Goal: Find specific page/section: Find specific page/section

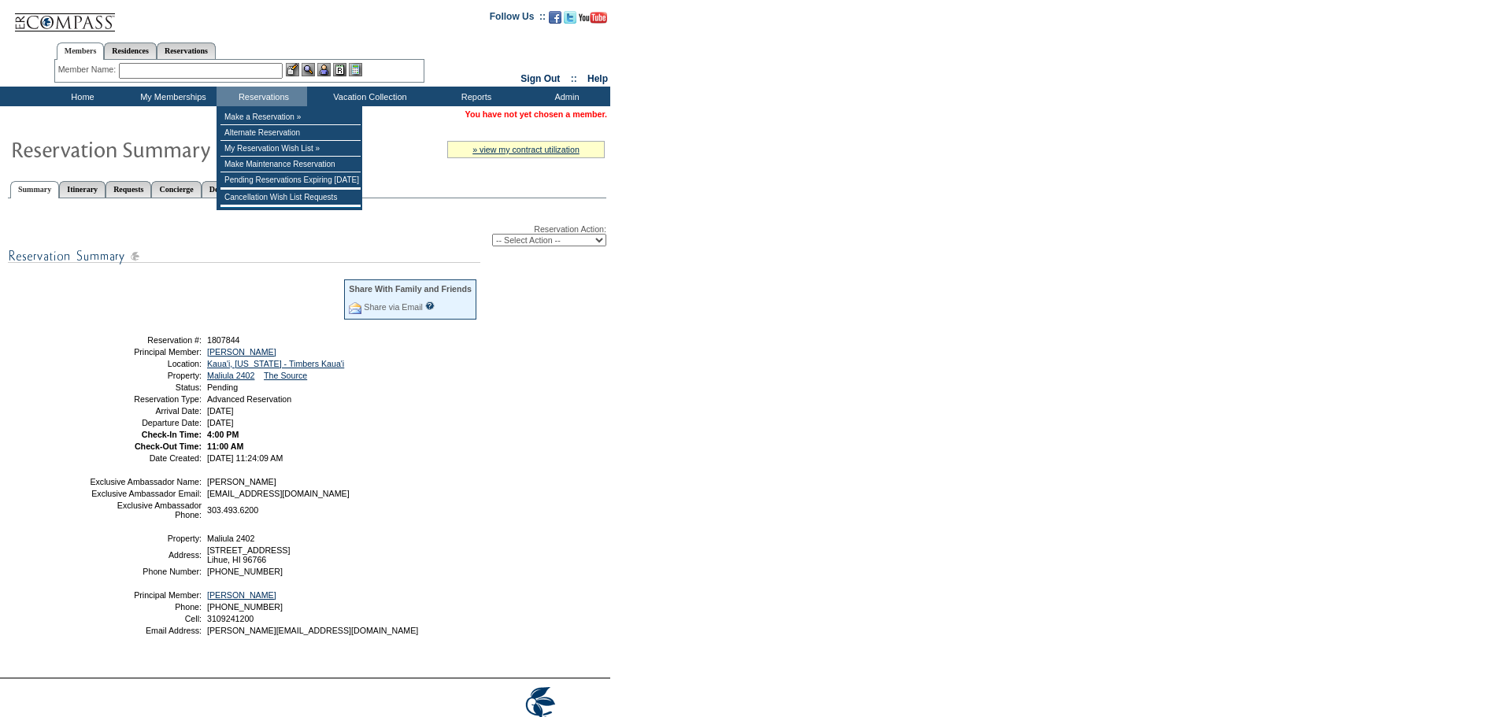
click at [238, 71] on input "text" at bounding box center [201, 71] width 164 height 16
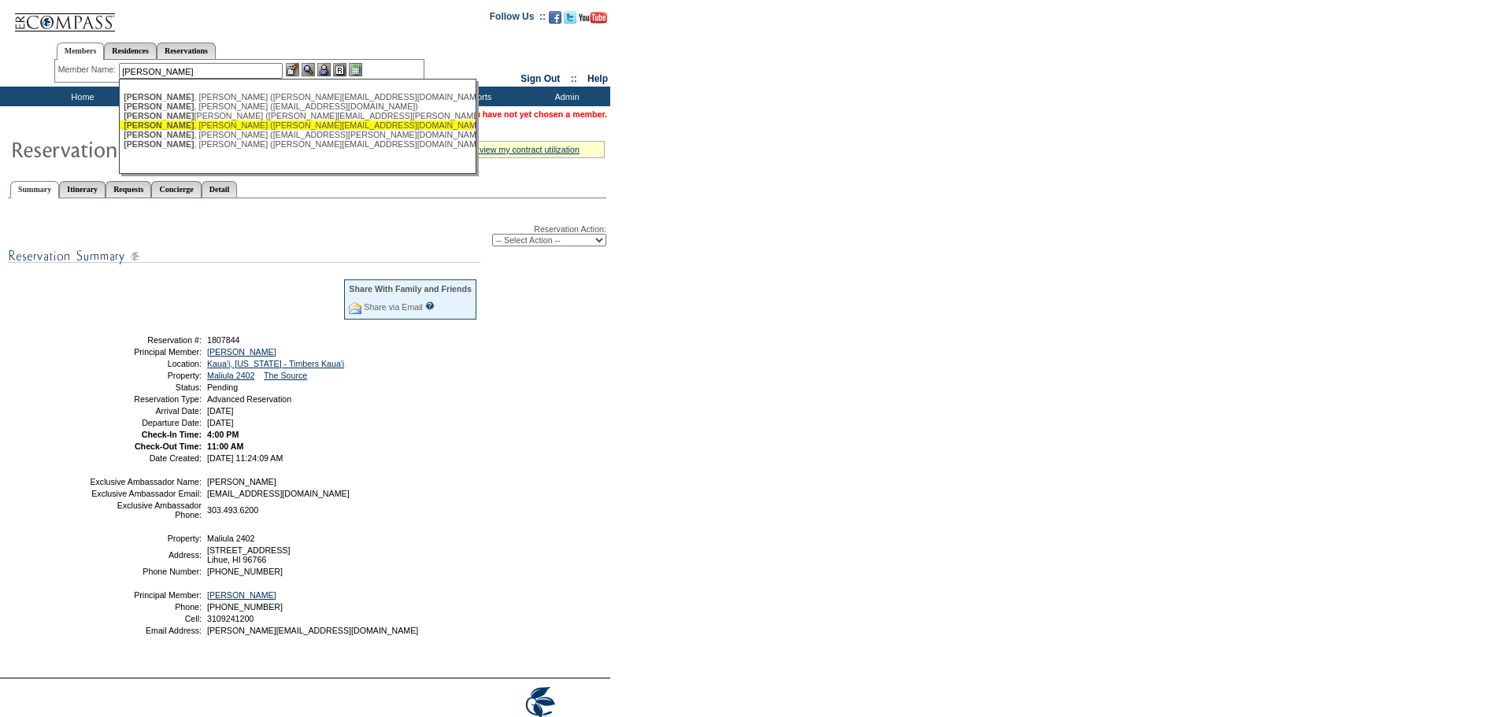
click at [261, 126] on div "[PERSON_NAME][DEMOGRAPHIC_DATA] ([PERSON_NAME][EMAIL_ADDRESS][DOMAIN_NAME])" at bounding box center [297, 124] width 346 height 9
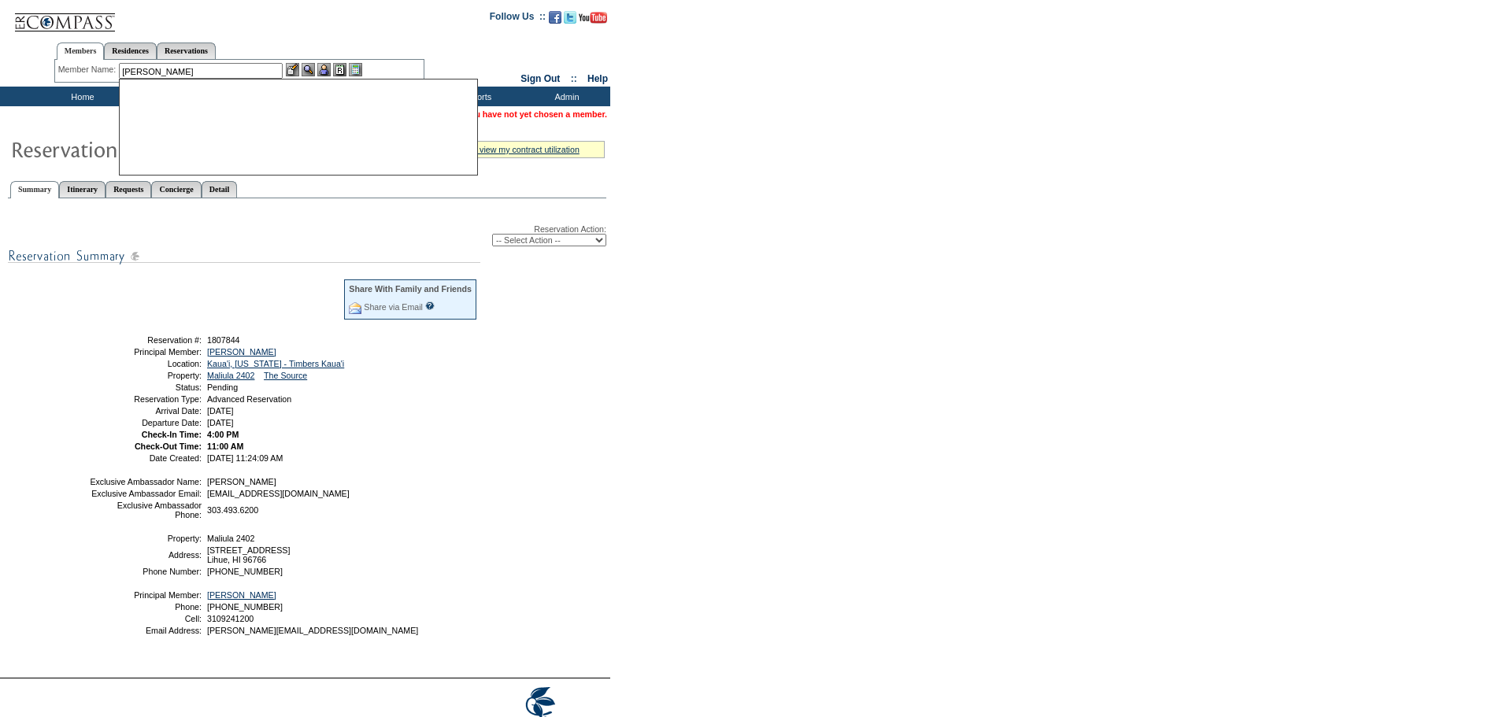
type input "Strauss, Krista (krista@kristatesreau.com)"
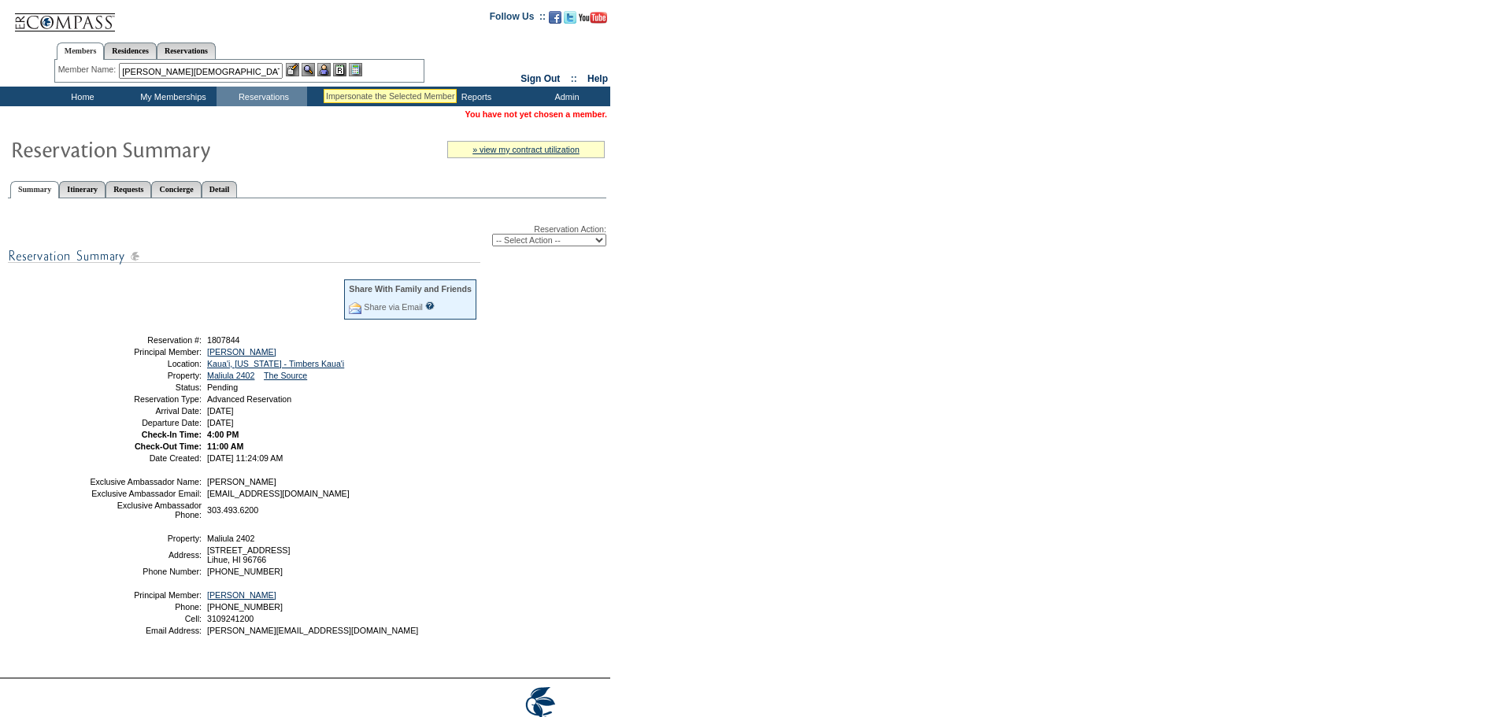
click at [326, 68] on img at bounding box center [323, 69] width 13 height 13
click at [310, 68] on img at bounding box center [308, 69] width 13 height 13
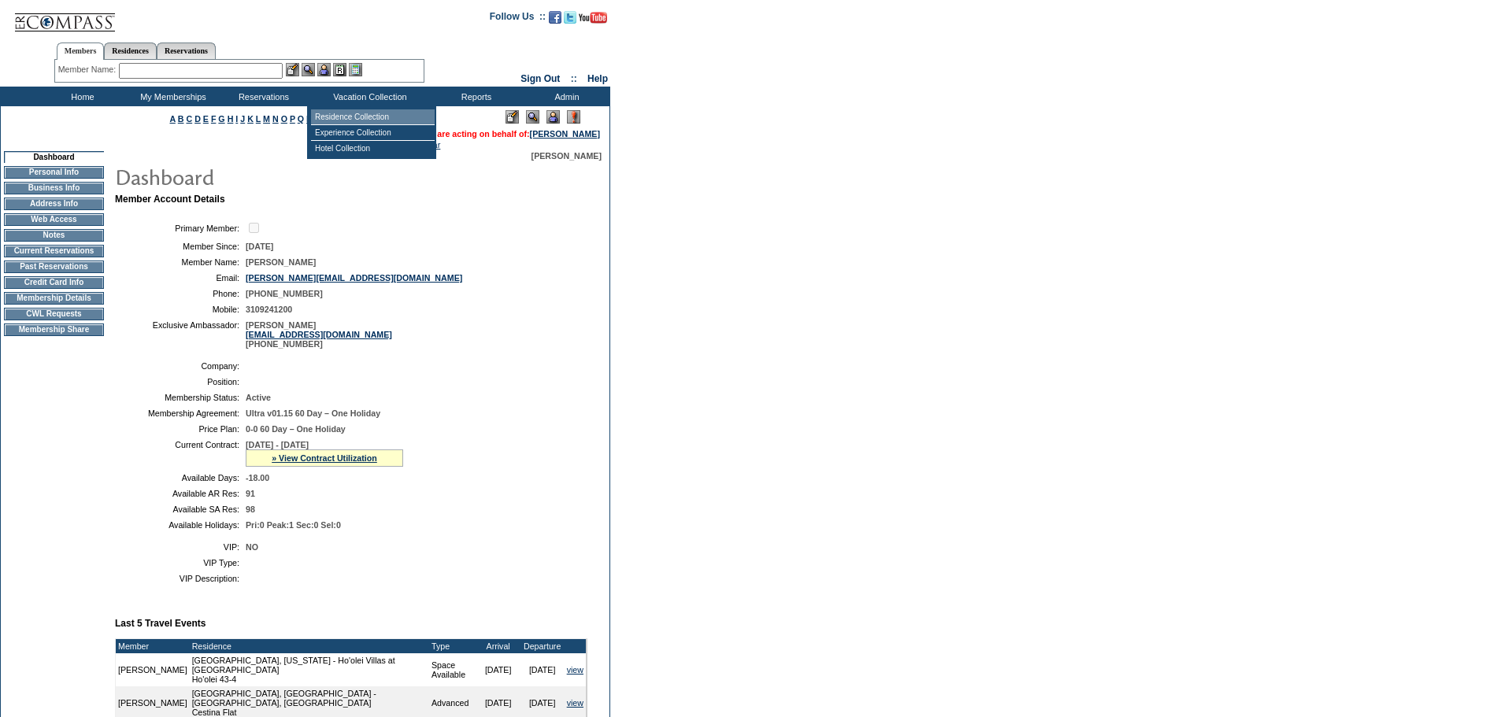
click at [339, 116] on td "Residence Collection" at bounding box center [373, 117] width 124 height 16
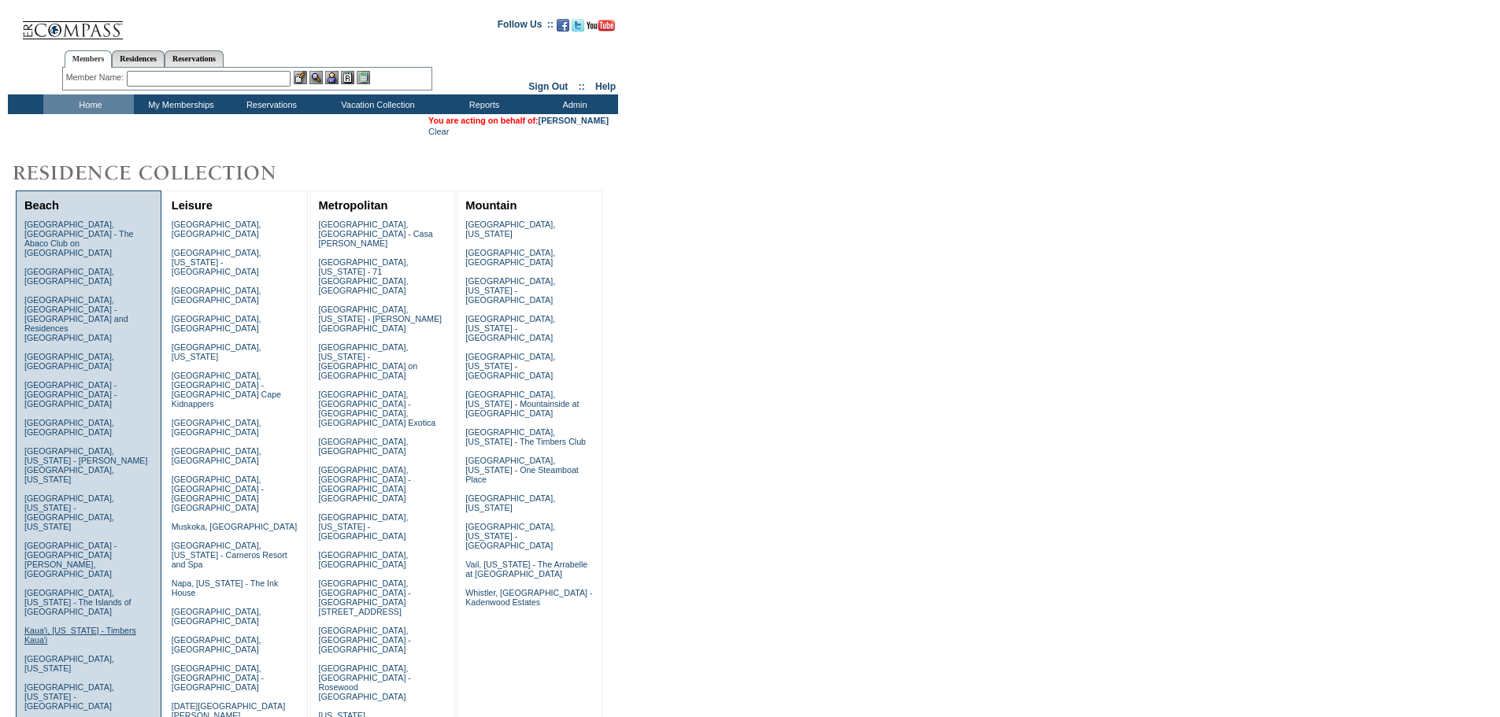
click at [109, 626] on link "Kaua'i, [US_STATE] - Timbers Kaua'i" at bounding box center [80, 635] width 112 height 19
